Goal: Download file/media

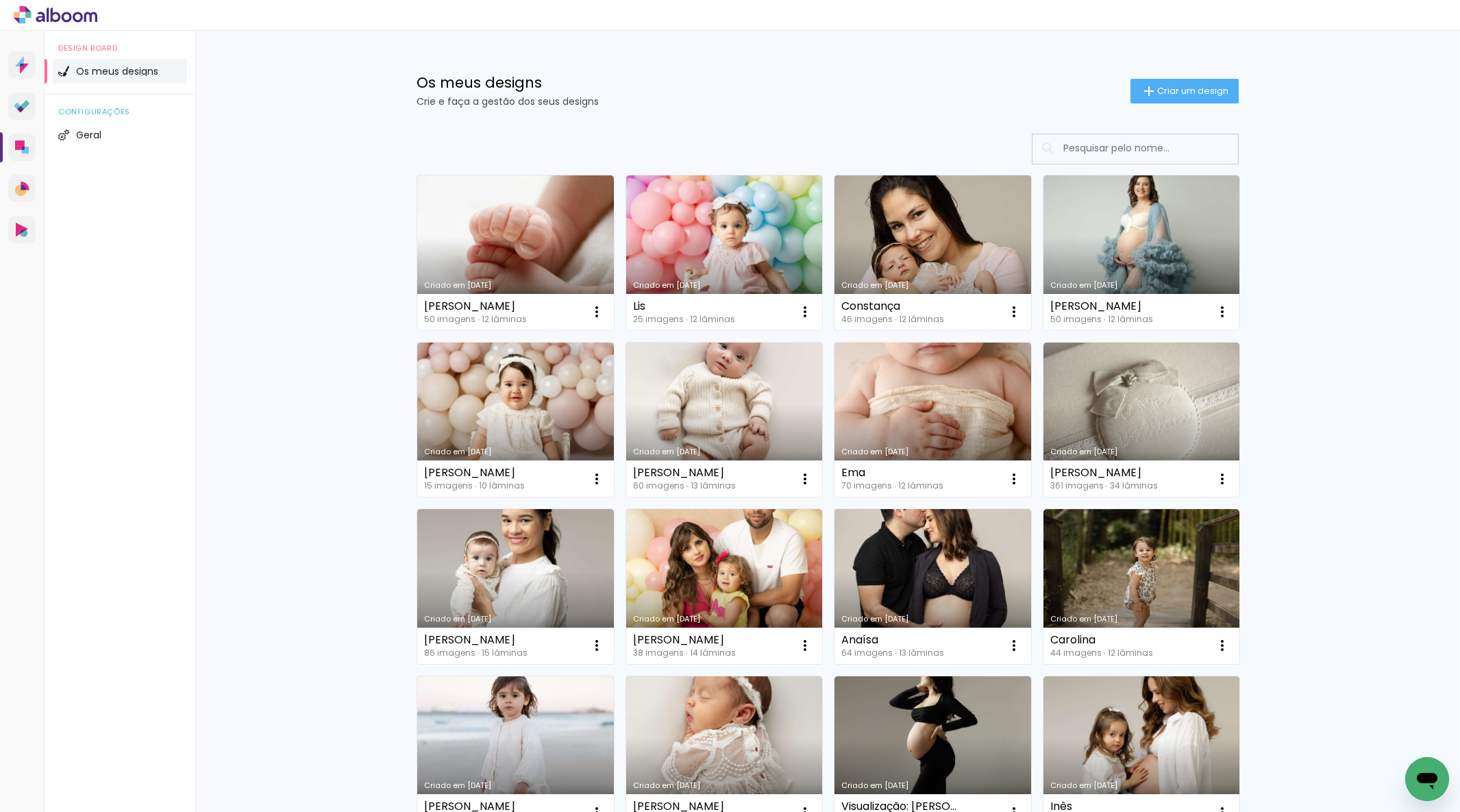
click at [915, 254] on link "Criado em [DATE]" at bounding box center [933, 252] width 196 height 155
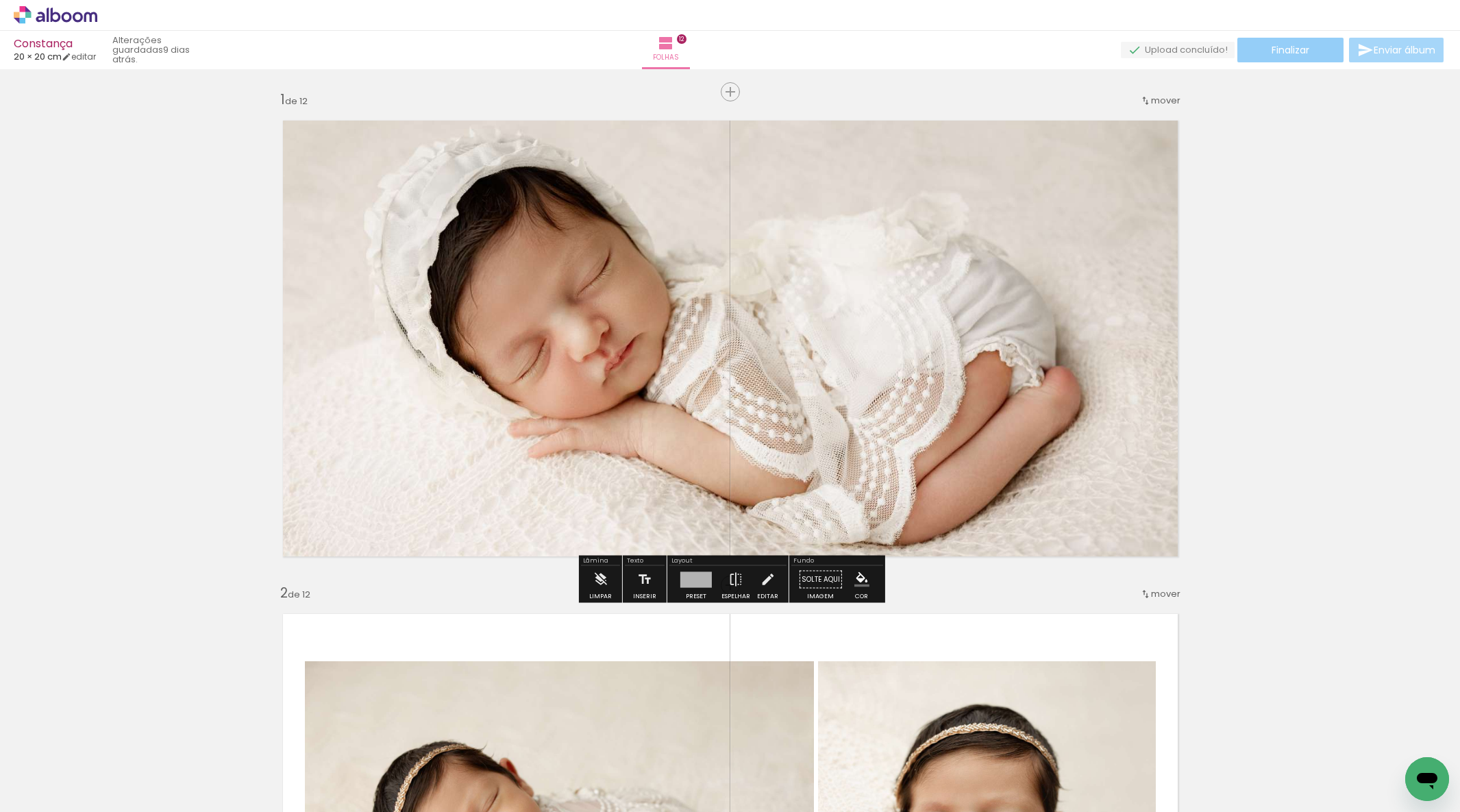
click at [1291, 50] on span "Finalizar" at bounding box center [1290, 49] width 37 height 10
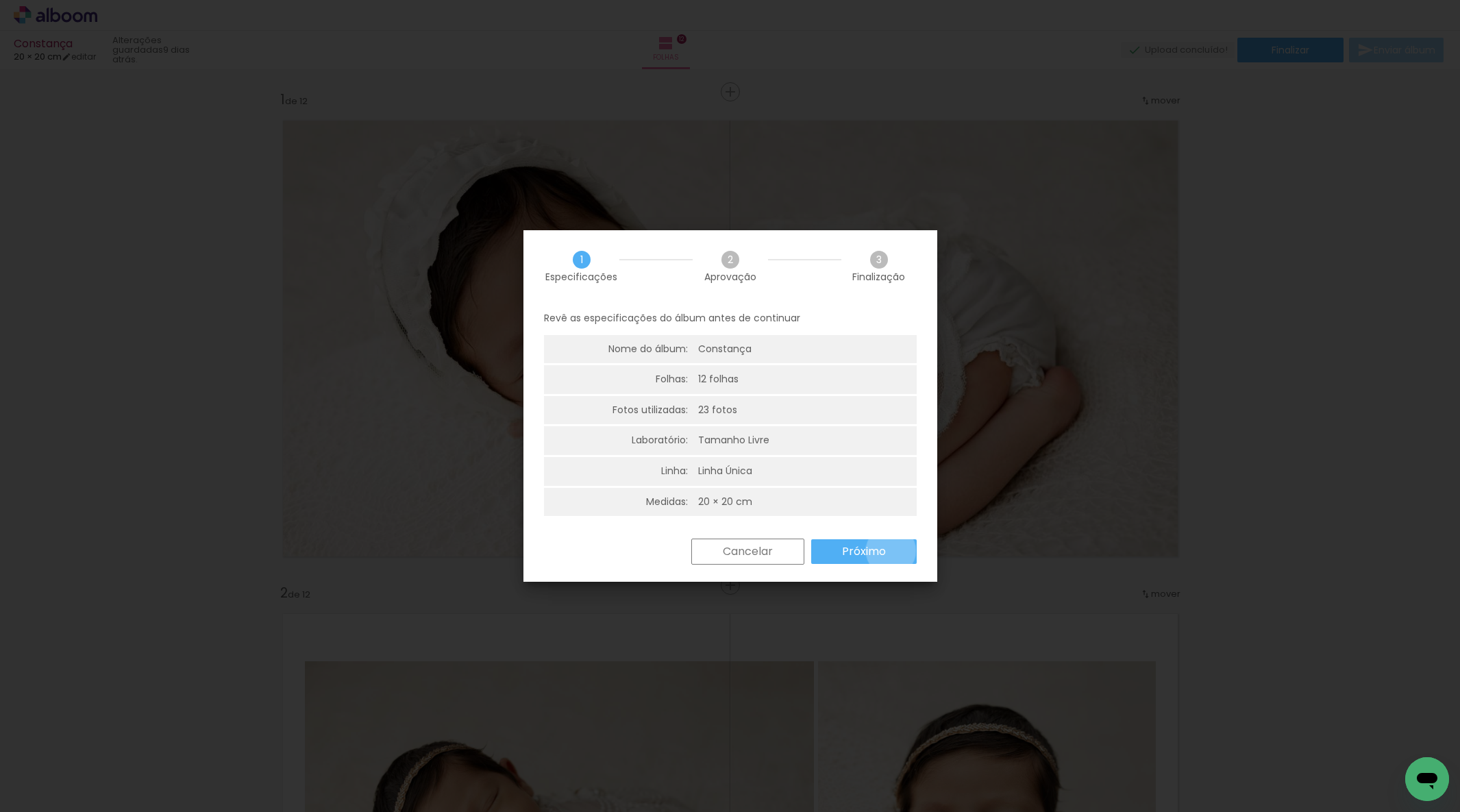
drag, startPoint x: 891, startPoint y: 551, endPoint x: 886, endPoint y: 545, distance: 7.8
click at [891, 549] on paper-button "Próximo" at bounding box center [864, 551] width 106 height 25
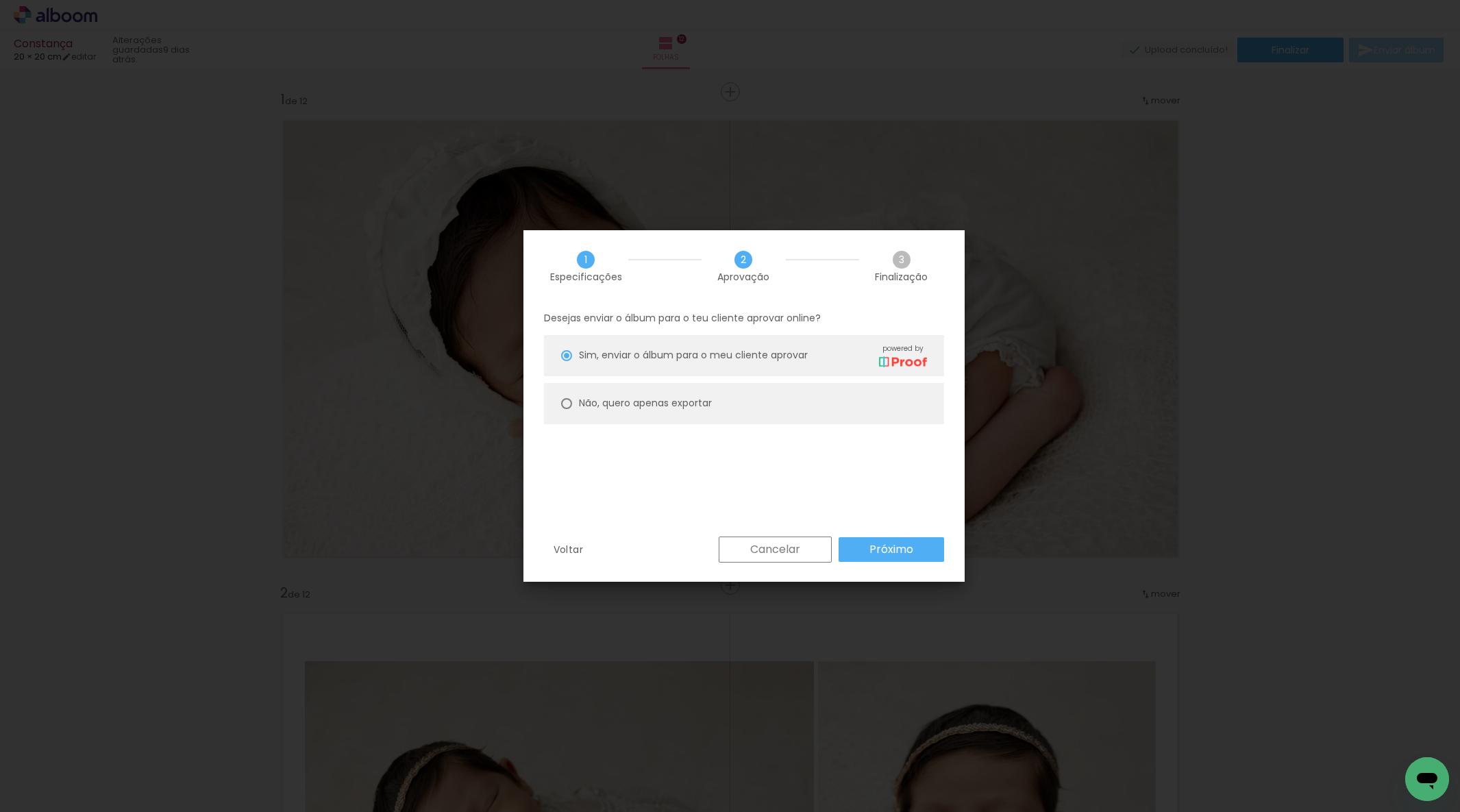
drag, startPoint x: 688, startPoint y: 405, endPoint x: 723, endPoint y: 429, distance: 42.4
click at [0, 0] on slot "Não, quero apenas exportar" at bounding box center [0, 0] width 0 height 0
type paper-radio-button "on"
click at [878, 538] on paper-button "Próximo" at bounding box center [891, 549] width 106 height 25
type input "Alta, 300 DPI"
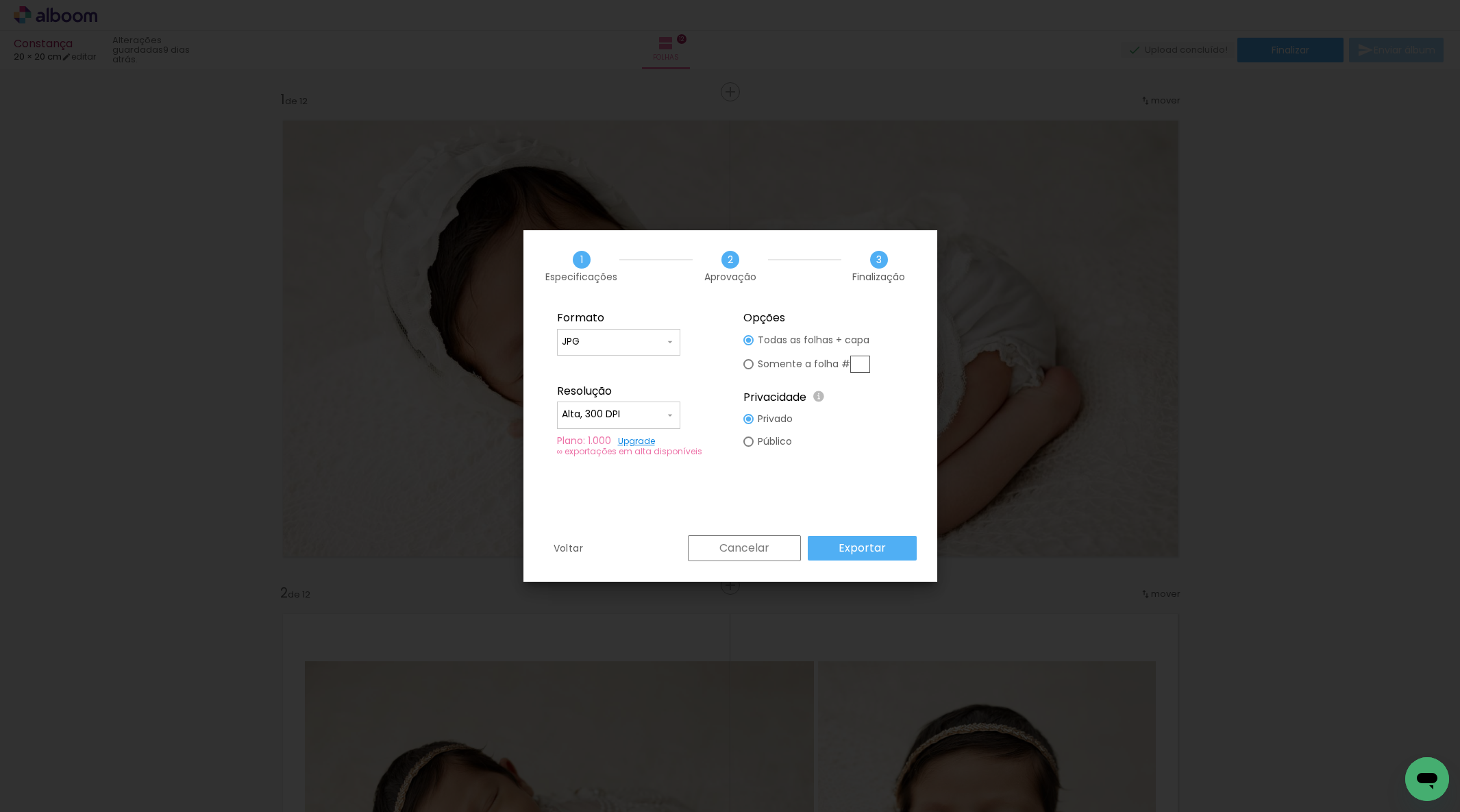
click at [887, 543] on paper-button "Exportar" at bounding box center [861, 548] width 109 height 25
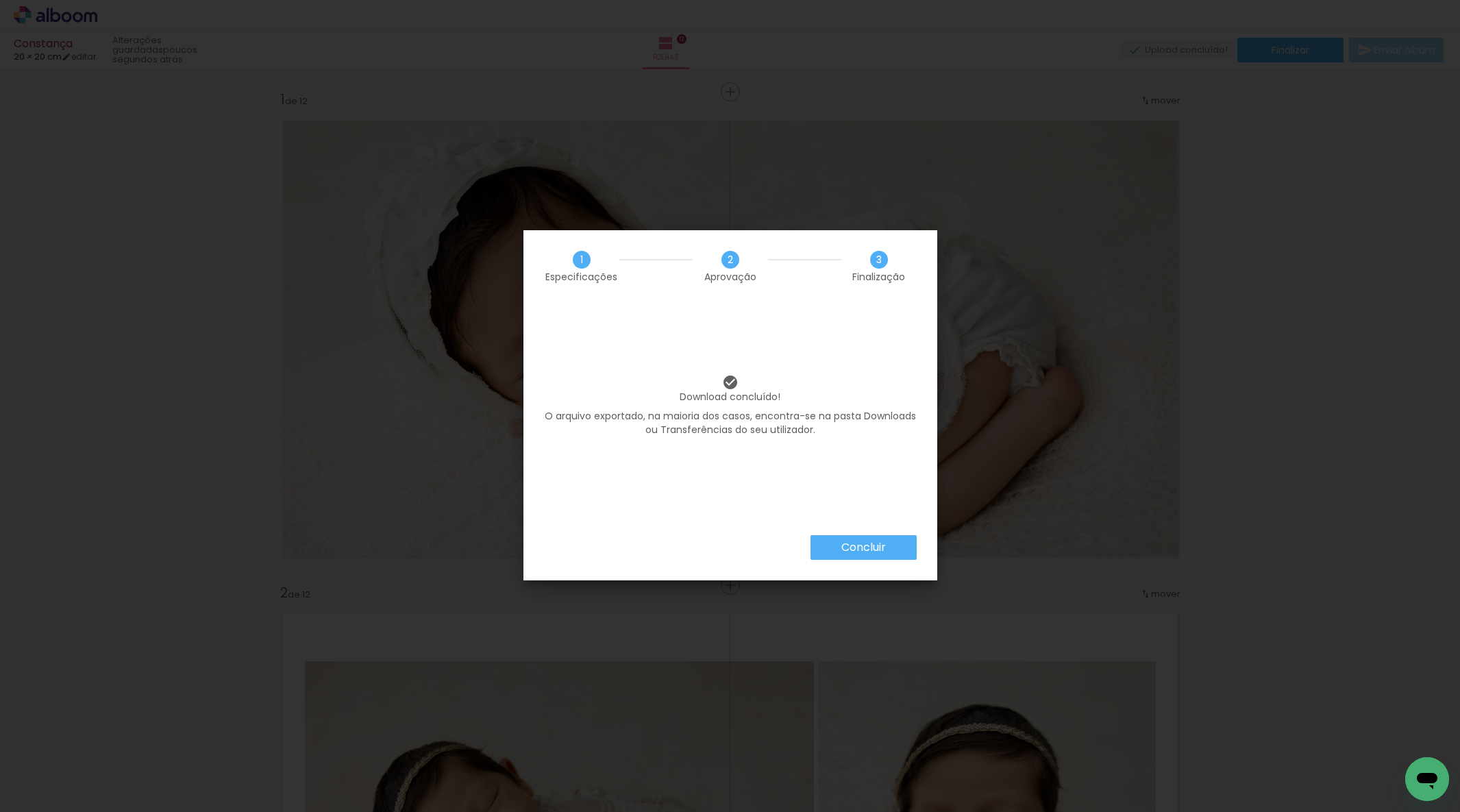
click at [861, 556] on paper-button "Concluir" at bounding box center [864, 547] width 106 height 25
